Goal: Communication & Community: Participate in discussion

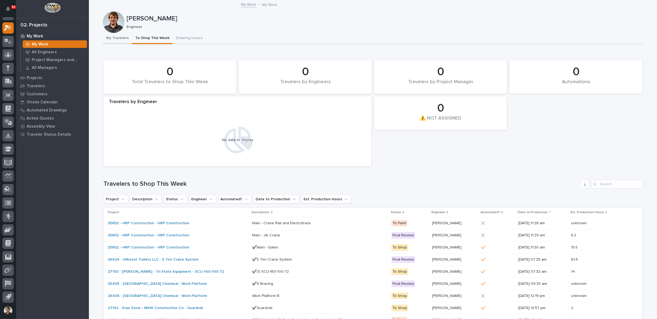
click at [118, 37] on button "My Travelers" at bounding box center [117, 38] width 29 height 11
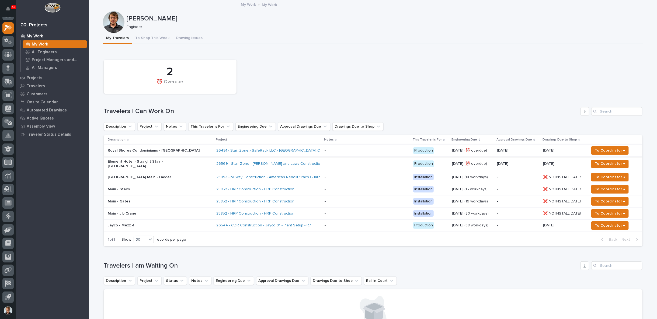
click at [216, 152] on link "26491 - Stair Zone - SafeRack LLC - [GEOGRAPHIC_DATA] Condominiums" at bounding box center [279, 150] width 127 height 5
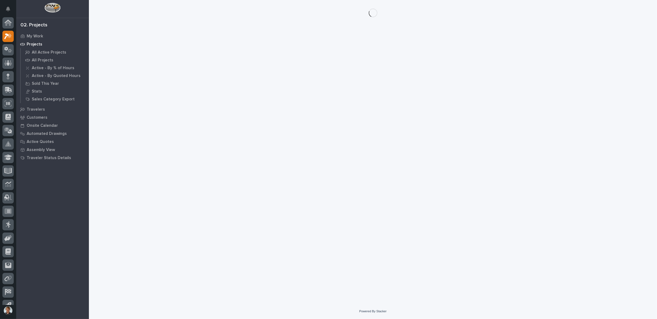
scroll to position [8, 0]
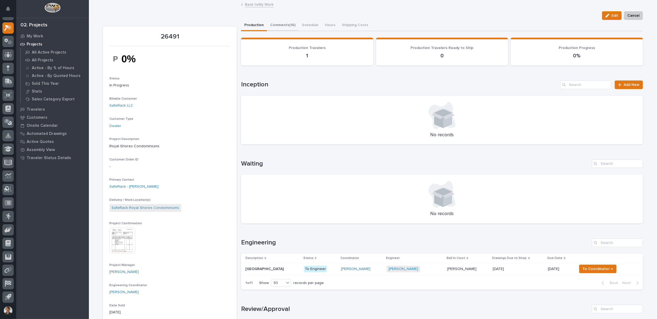
click at [284, 25] on button "Comments (16)" at bounding box center [283, 25] width 32 height 11
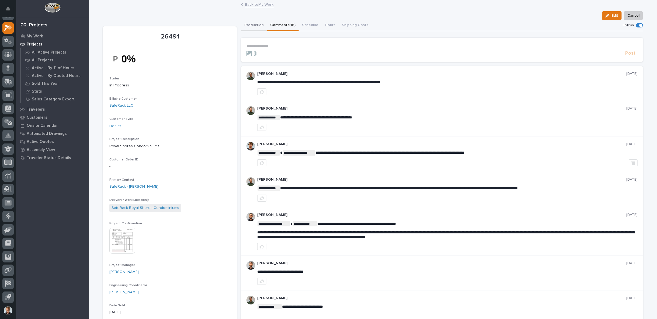
click at [258, 25] on button "Production" at bounding box center [254, 25] width 26 height 11
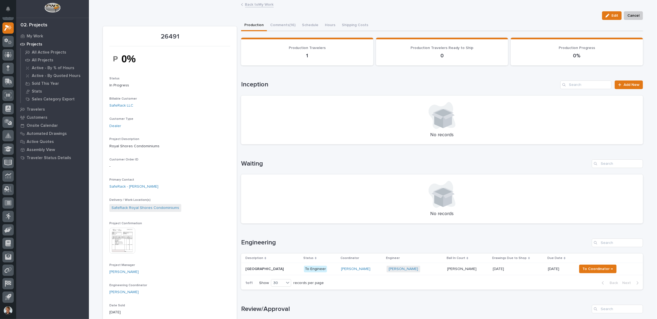
click at [251, 5] on link "Back to My Work" at bounding box center [259, 4] width 29 height 6
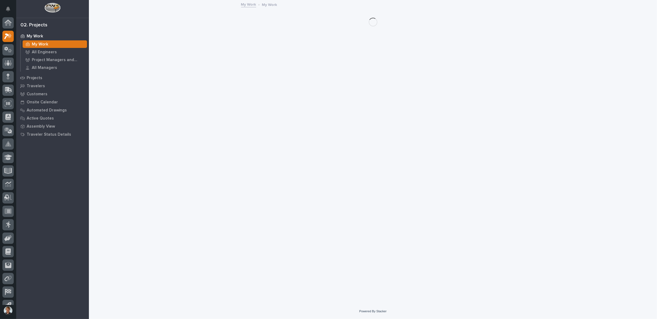
scroll to position [8, 0]
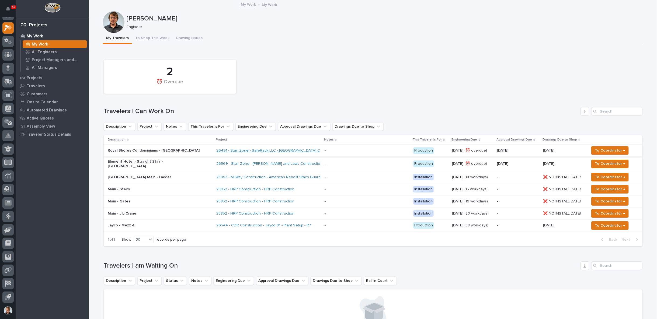
click at [216, 151] on link "26491 - Stair Zone - SafeRack LLC - [GEOGRAPHIC_DATA] Condominiums" at bounding box center [279, 150] width 127 height 5
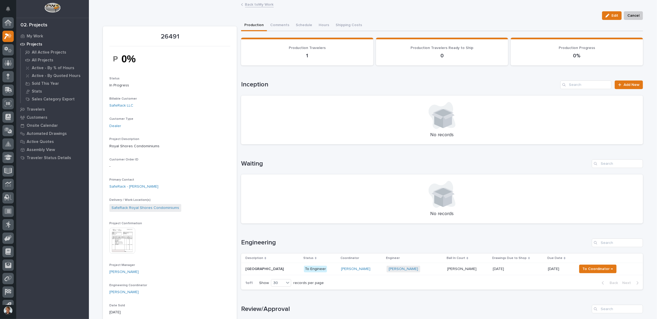
scroll to position [8, 0]
click at [289, 27] on button "Comments (16)" at bounding box center [283, 25] width 32 height 11
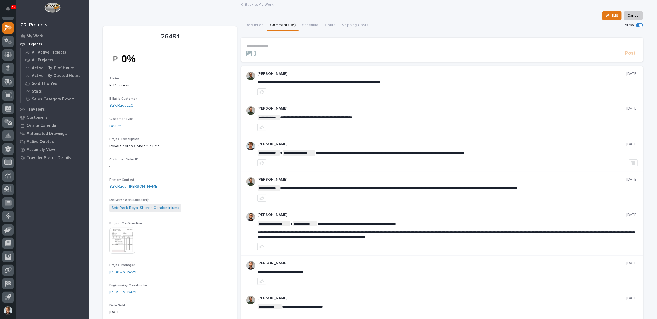
click at [267, 44] on p "**********" at bounding box center [441, 46] width 391 height 5
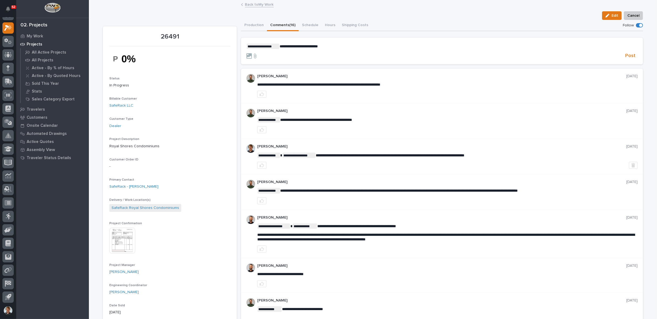
click at [345, 46] on p "**********" at bounding box center [441, 46] width 391 height 5
click at [437, 47] on p "**********" at bounding box center [441, 46] width 391 height 5
click at [628, 57] on span "Post" at bounding box center [630, 56] width 10 height 6
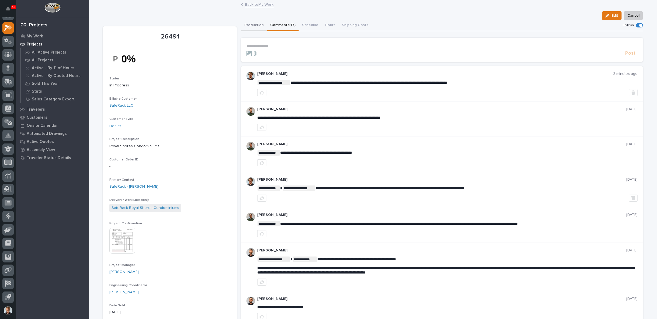
click at [256, 25] on button "Production" at bounding box center [254, 25] width 26 height 11
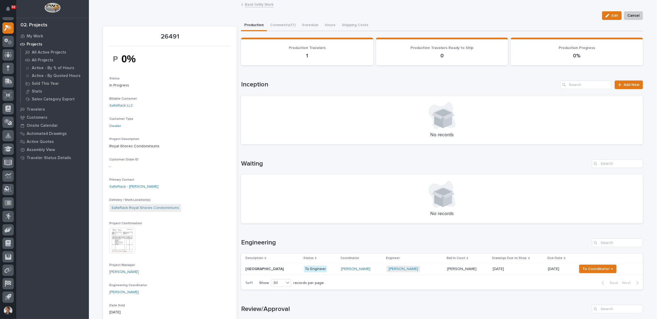
click at [251, 4] on link "Back to My Work" at bounding box center [259, 4] width 29 height 6
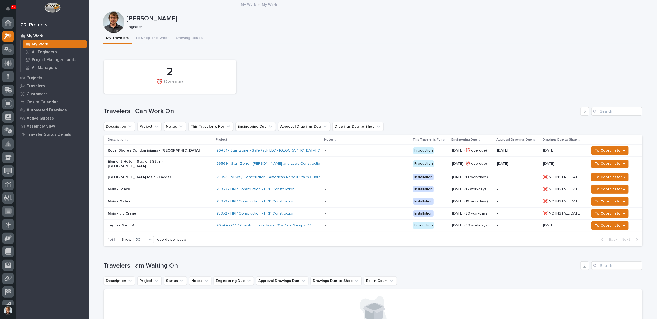
scroll to position [8, 0]
click at [220, 152] on link "26491 - Stair Zone - SafeRack LLC - [GEOGRAPHIC_DATA] Condominiums" at bounding box center [279, 150] width 127 height 5
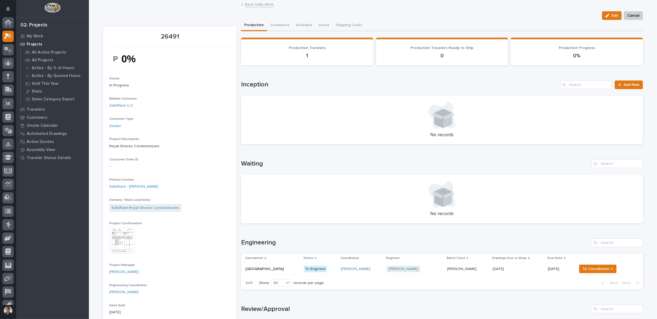
scroll to position [8, 0]
click at [289, 28] on button "Comments (17)" at bounding box center [283, 25] width 32 height 11
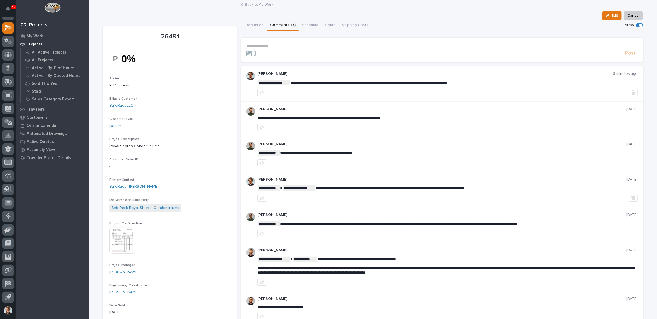
click at [253, 5] on link "Back to My Work" at bounding box center [259, 4] width 29 height 6
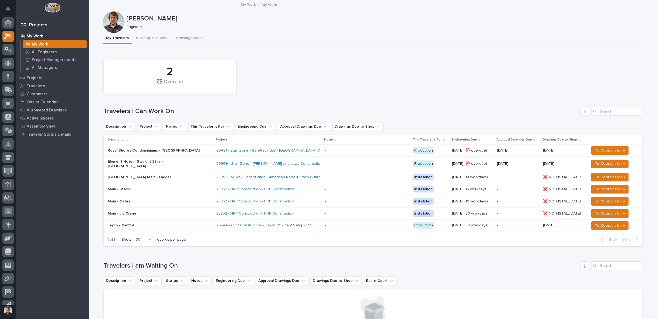
scroll to position [8, 0]
click at [182, 155] on td "Royal Shores Condominiums - [GEOGRAPHIC_DATA]" at bounding box center [159, 151] width 111 height 12
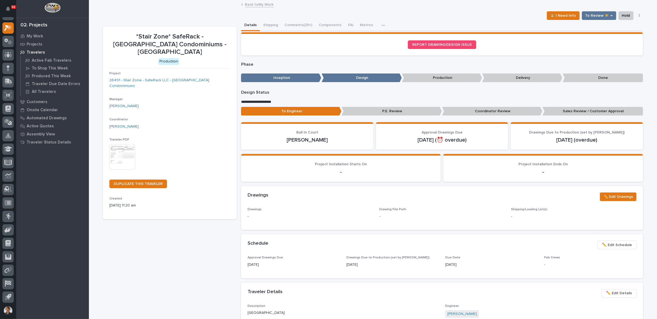
click at [247, 6] on link "Back to My Work" at bounding box center [259, 4] width 29 height 6
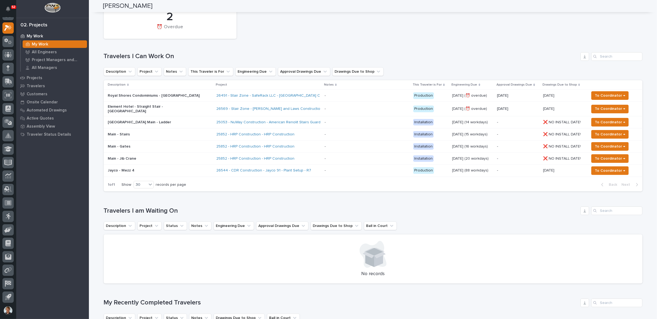
scroll to position [50, 0]
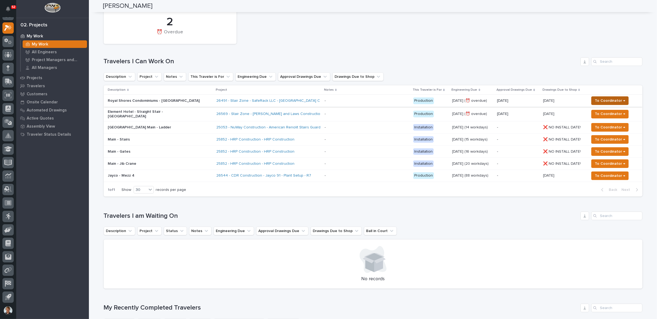
click at [600, 99] on span "To Coordinator →" at bounding box center [610, 101] width 30 height 6
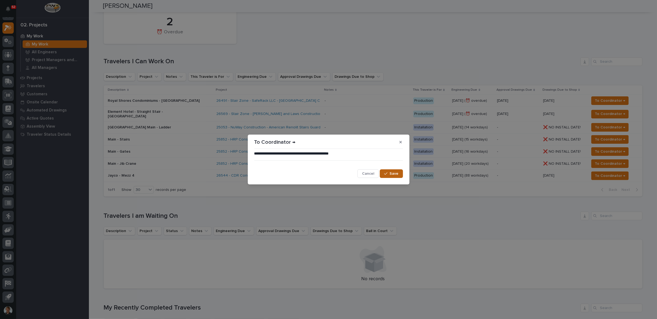
click at [387, 172] on icon "button" at bounding box center [385, 174] width 3 height 4
